Goal: Obtain resource: Obtain resource

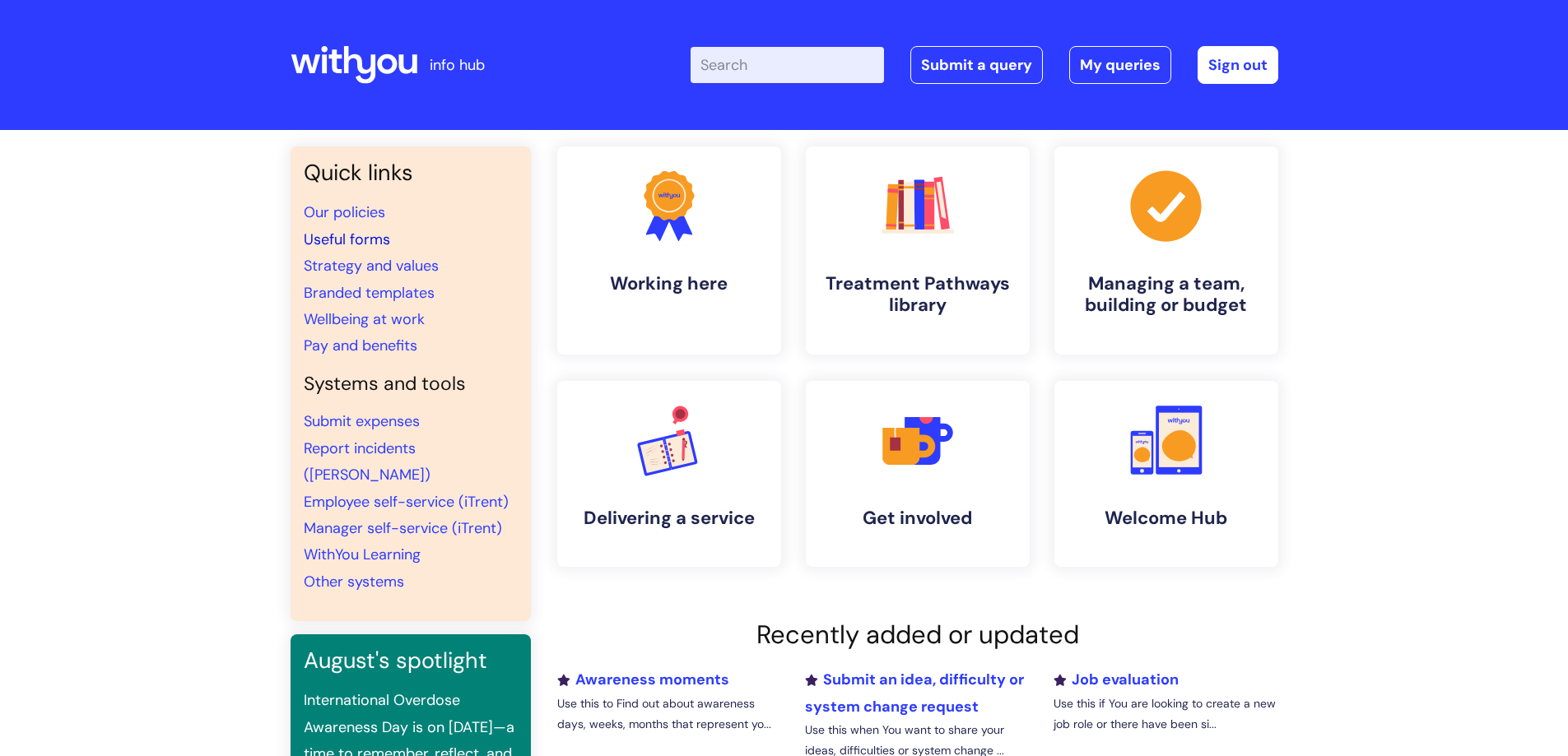
click at [364, 242] on link "Useful forms" at bounding box center [347, 239] width 86 height 20
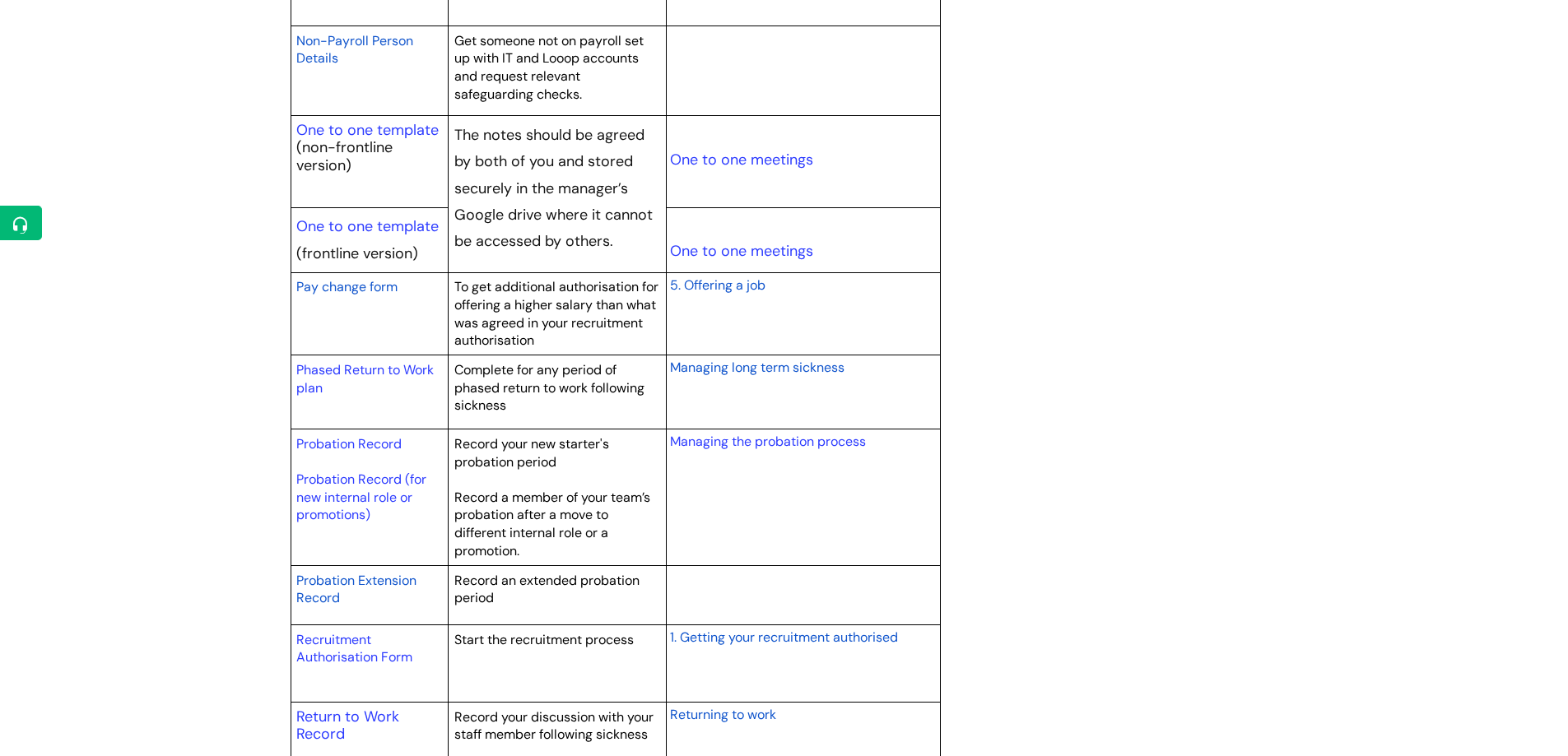
scroll to position [2058, 0]
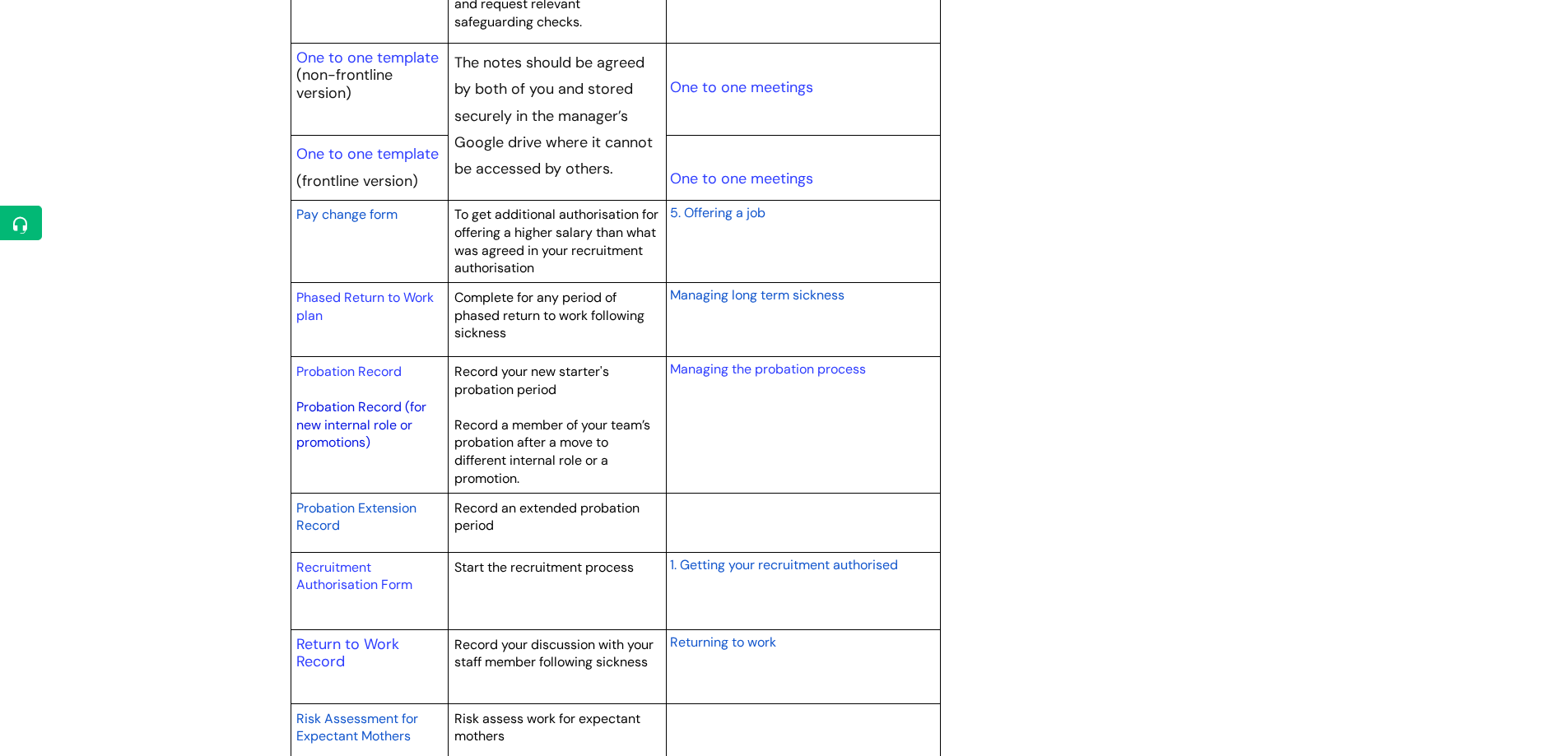
click at [350, 421] on link "Probation Record (for new internal role or promotions)" at bounding box center [361, 425] width 130 height 53
